Goal: Check status: Check status

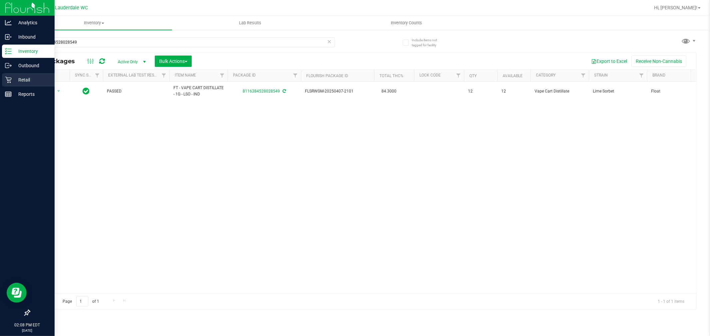
click at [6, 84] on div "Retail" at bounding box center [28, 79] width 53 height 13
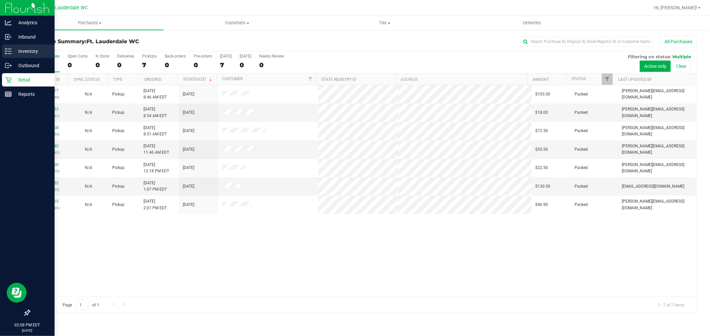
click at [9, 48] on icon at bounding box center [8, 51] width 7 height 7
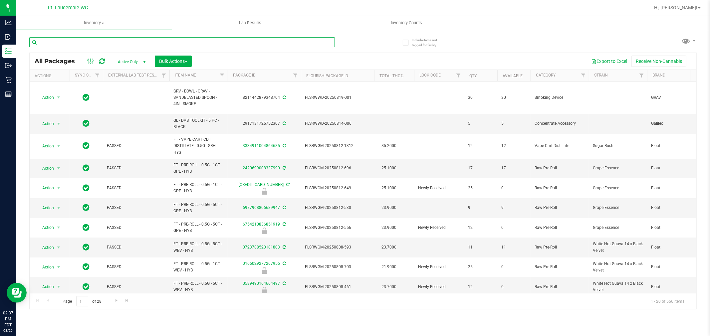
click at [78, 44] on input "text" at bounding box center [182, 42] width 306 height 10
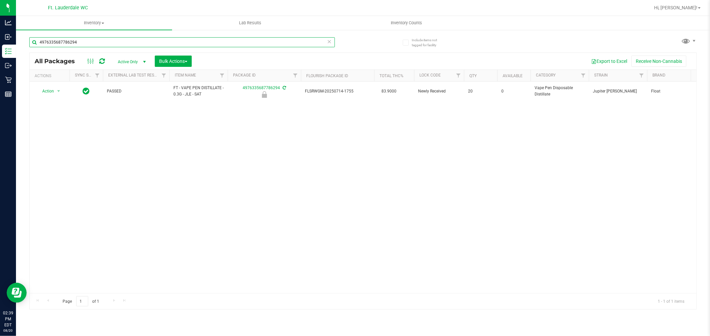
type input "4976335687786294"
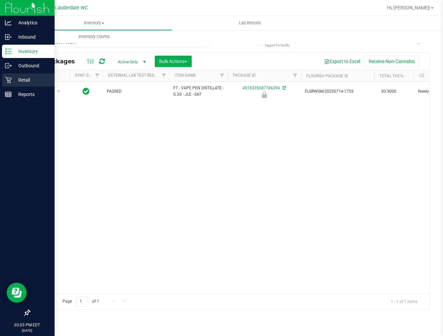
click at [12, 82] on p "Retail" at bounding box center [32, 80] width 40 height 8
